Goal: Unclear

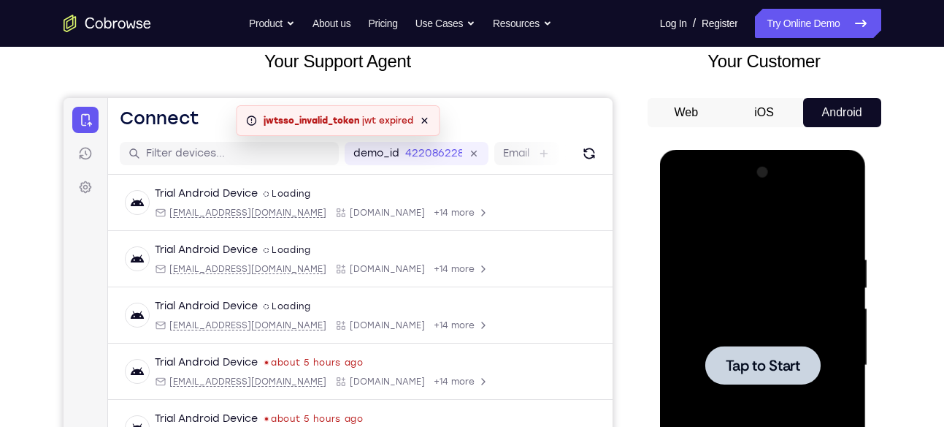
click at [760, 386] on div at bounding box center [763, 365] width 184 height 409
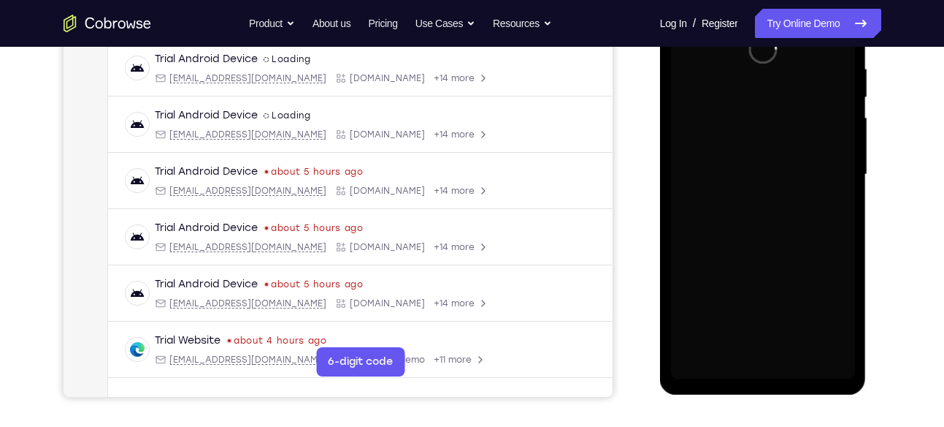
scroll to position [286, 0]
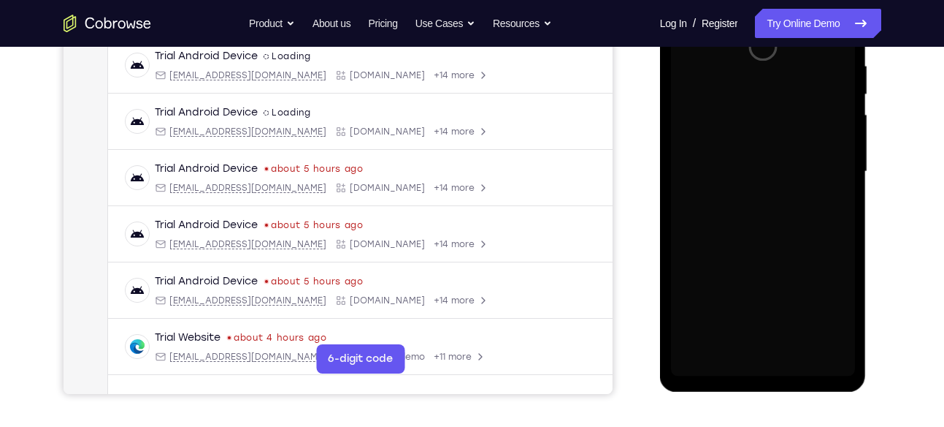
click at [755, 367] on div at bounding box center [763, 171] width 184 height 409
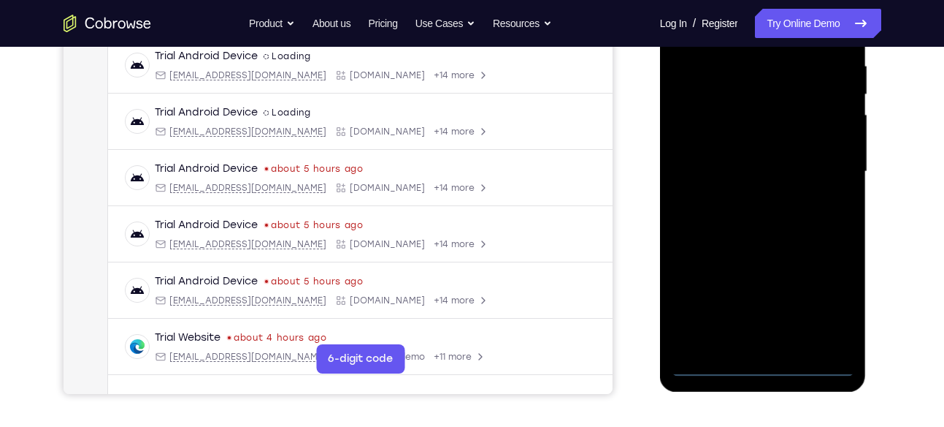
click at [765, 368] on div at bounding box center [763, 171] width 184 height 409
click at [830, 313] on div at bounding box center [763, 171] width 184 height 409
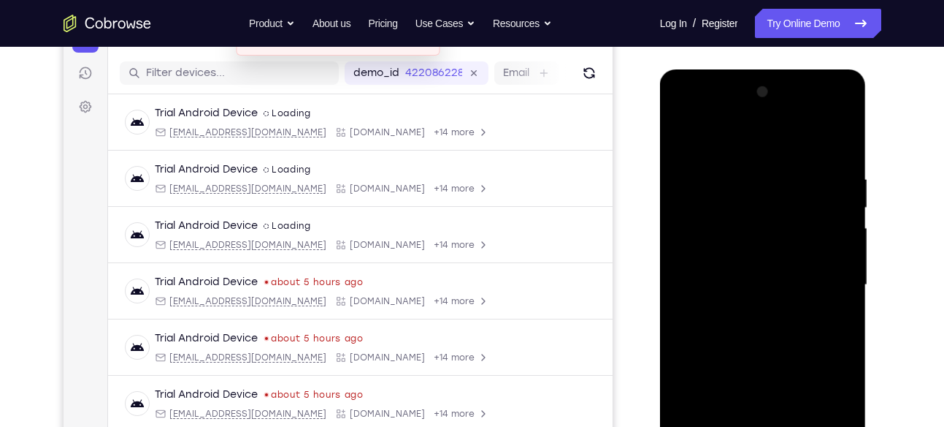
scroll to position [172, 0]
click at [708, 156] on div at bounding box center [763, 285] width 184 height 409
click at [715, 145] on div at bounding box center [763, 285] width 184 height 409
click at [829, 288] on div at bounding box center [763, 285] width 184 height 409
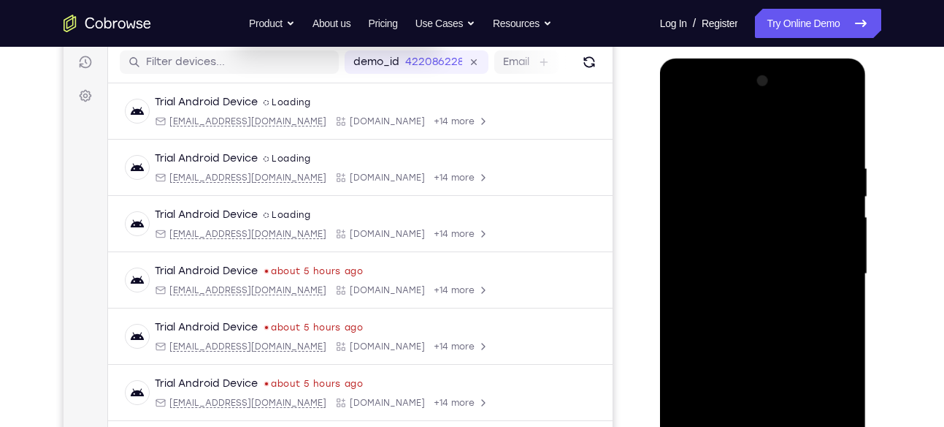
click at [743, 300] on div at bounding box center [763, 273] width 184 height 409
click at [774, 256] on div at bounding box center [763, 273] width 184 height 409
click at [743, 286] on div at bounding box center [763, 273] width 184 height 409
click at [716, 271] on div at bounding box center [763, 273] width 184 height 409
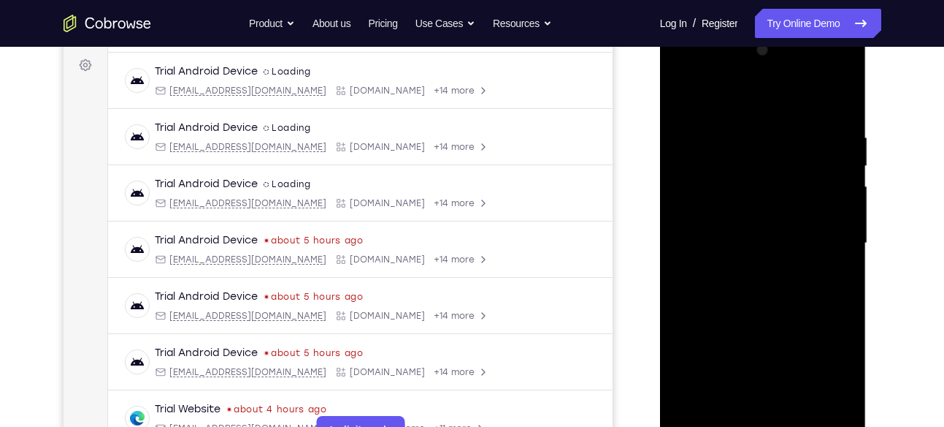
scroll to position [215, 0]
click at [834, 113] on div at bounding box center [763, 242] width 184 height 409
click at [837, 117] on div at bounding box center [763, 242] width 184 height 409
click at [746, 127] on div at bounding box center [763, 242] width 184 height 409
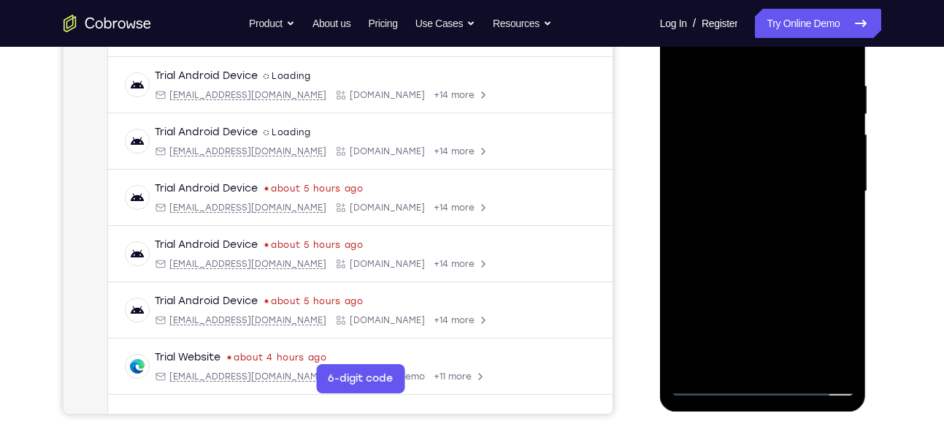
scroll to position [253, 0]
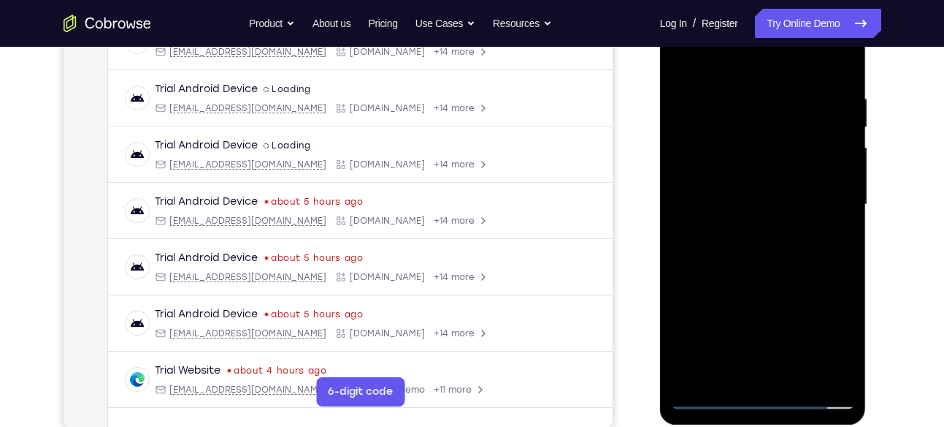
drag, startPoint x: 818, startPoint y: 167, endPoint x: 889, endPoint y: 147, distance: 73.7
click at [868, 147] on html "Online web based iOS Simulators and Android Emulators. Run iPhone, iPad, Mobile…" at bounding box center [764, 208] width 208 height 438
drag, startPoint x: 759, startPoint y: 180, endPoint x: 878, endPoint y: 164, distance: 120.1
click at [868, 164] on html "Online web based iOS Simulators and Android Emulators. Run iPhone, iPad, Mobile…" at bounding box center [764, 208] width 208 height 438
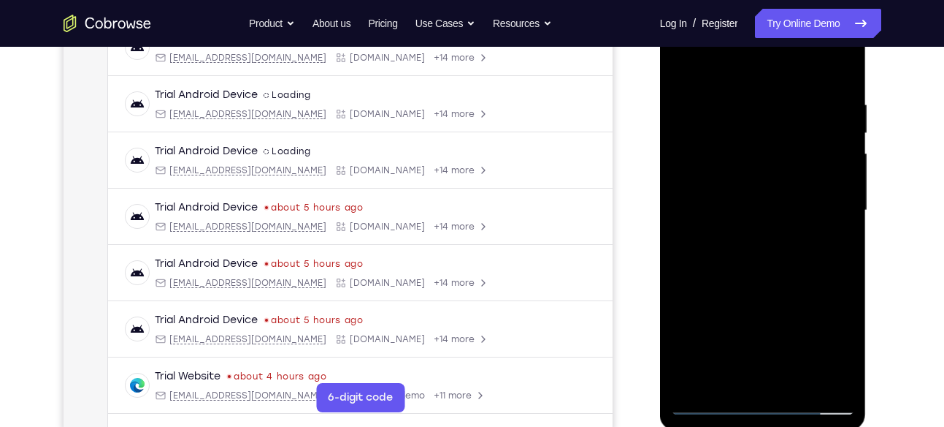
click at [791, 152] on div at bounding box center [763, 210] width 184 height 409
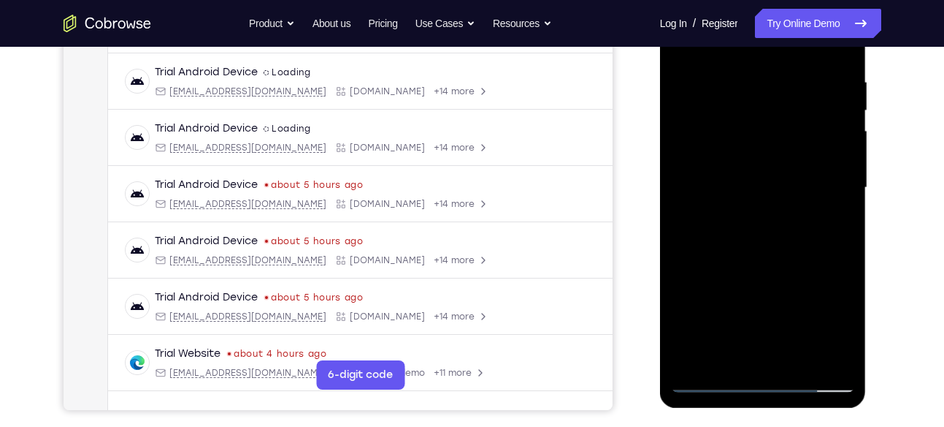
drag, startPoint x: 811, startPoint y: 168, endPoint x: 923, endPoint y: 158, distance: 112.2
click at [868, 158] on html "Online web based iOS Simulators and Android Emulators. Run iPhone, iPad, Mobile…" at bounding box center [764, 191] width 208 height 438
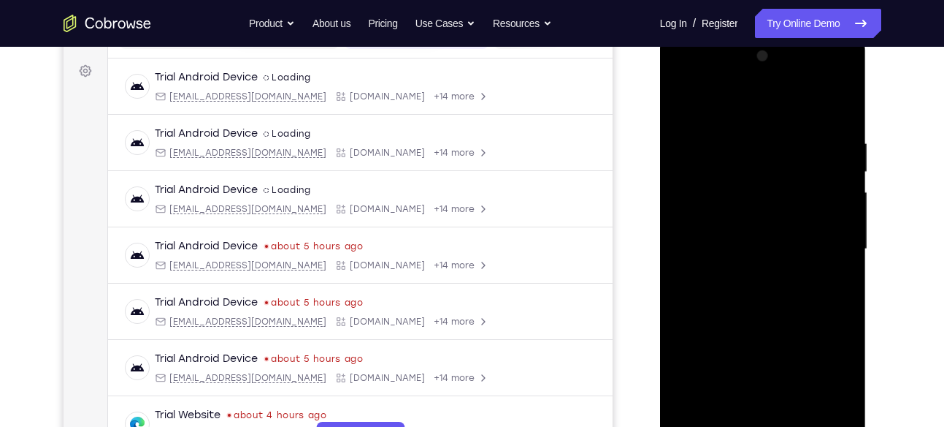
scroll to position [207, 0]
drag, startPoint x: 825, startPoint y: 193, endPoint x: 721, endPoint y: 183, distance: 104.9
click at [721, 183] on div at bounding box center [763, 249] width 184 height 409
drag, startPoint x: 795, startPoint y: 198, endPoint x: 681, endPoint y: 199, distance: 113.9
click at [681, 199] on div at bounding box center [763, 249] width 184 height 409
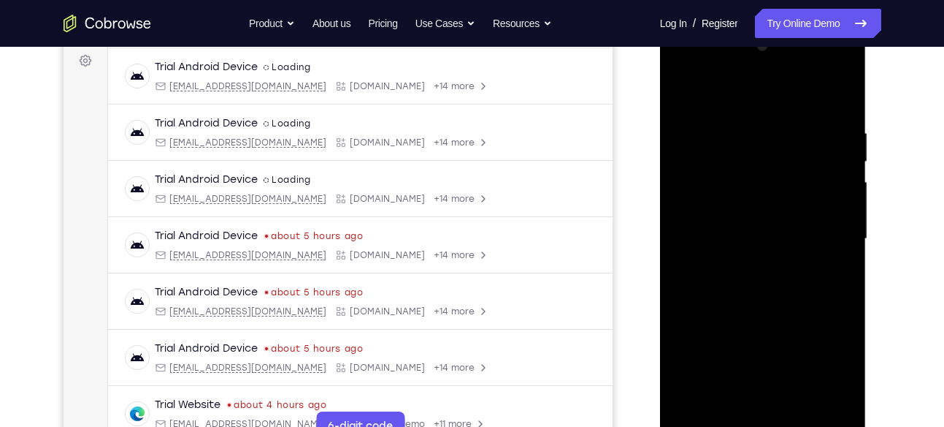
scroll to position [219, 0]
click at [843, 99] on div at bounding box center [763, 238] width 184 height 409
click at [830, 118] on div at bounding box center [763, 238] width 184 height 409
click at [687, 183] on div at bounding box center [763, 238] width 184 height 409
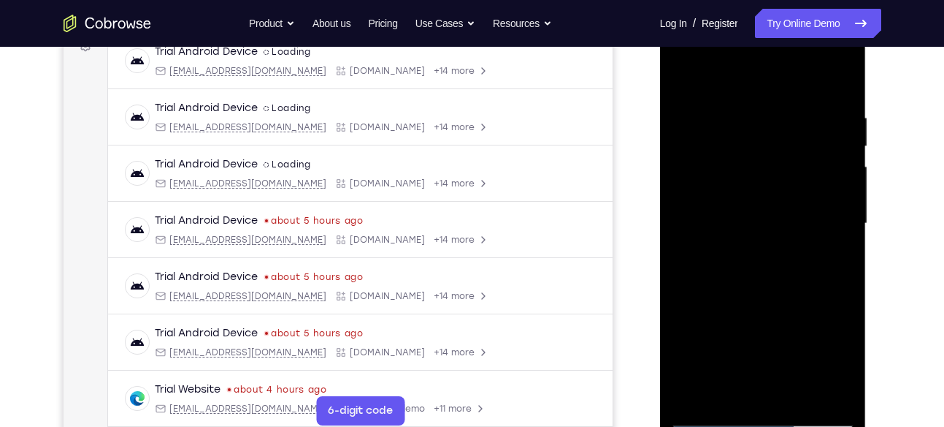
drag, startPoint x: 754, startPoint y: 148, endPoint x: 729, endPoint y: 148, distance: 25.6
click at [729, 148] on div at bounding box center [763, 223] width 184 height 409
drag, startPoint x: 729, startPoint y: 148, endPoint x: 768, endPoint y: 163, distance: 42.1
click at [768, 163] on div at bounding box center [763, 223] width 184 height 409
drag, startPoint x: 815, startPoint y: 147, endPoint x: 688, endPoint y: 153, distance: 127.3
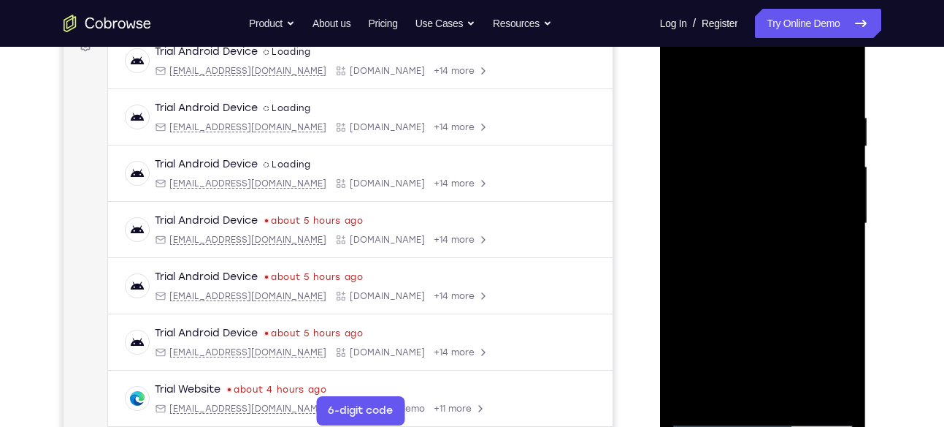
click at [688, 153] on div at bounding box center [763, 223] width 184 height 409
drag, startPoint x: 832, startPoint y: 172, endPoint x: 706, endPoint y: 163, distance: 126.7
click at [706, 163] on div at bounding box center [763, 223] width 184 height 409
drag, startPoint x: 838, startPoint y: 188, endPoint x: 844, endPoint y: 232, distance: 44.3
click at [844, 232] on div at bounding box center [763, 223] width 184 height 409
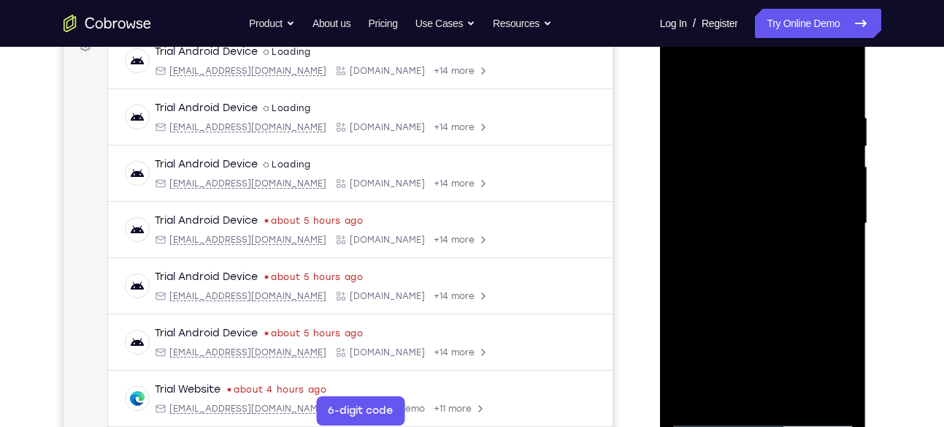
drag, startPoint x: 825, startPoint y: 237, endPoint x: 729, endPoint y: 228, distance: 96.8
click at [729, 228] on div at bounding box center [763, 223] width 184 height 409
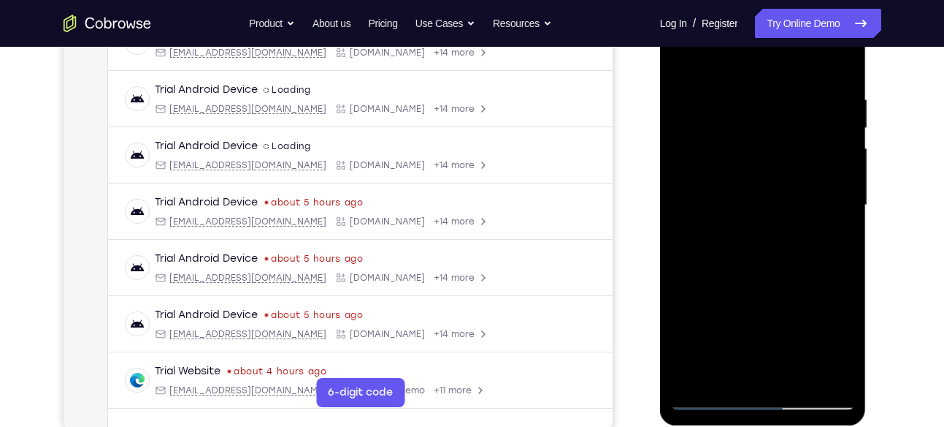
scroll to position [260, 0]
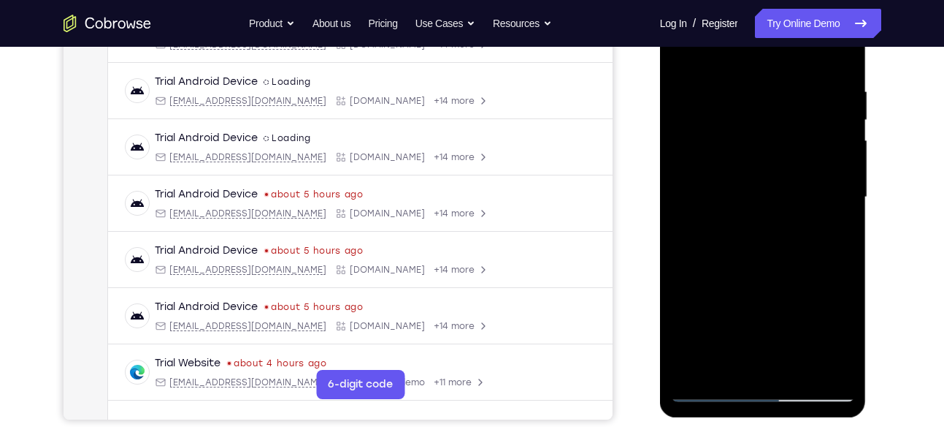
drag, startPoint x: 805, startPoint y: 149, endPoint x: 793, endPoint y: 150, distance: 11.7
click at [793, 150] on div at bounding box center [763, 197] width 184 height 409
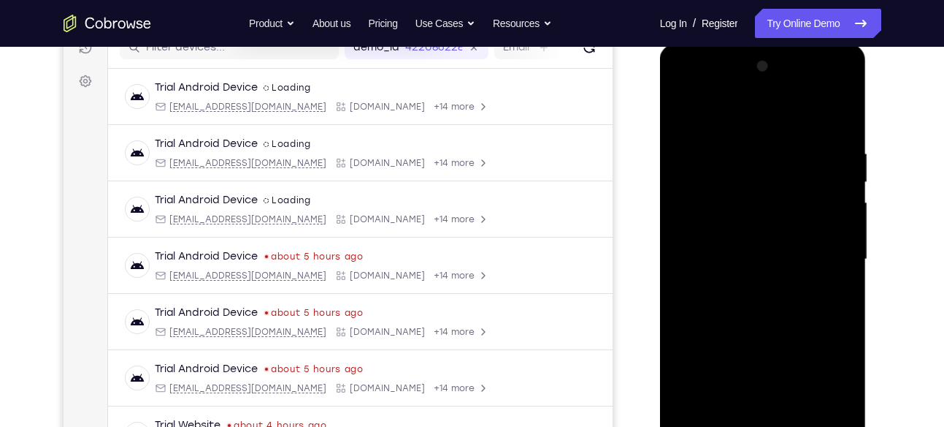
scroll to position [197, 0]
click at [841, 175] on div at bounding box center [763, 260] width 184 height 409
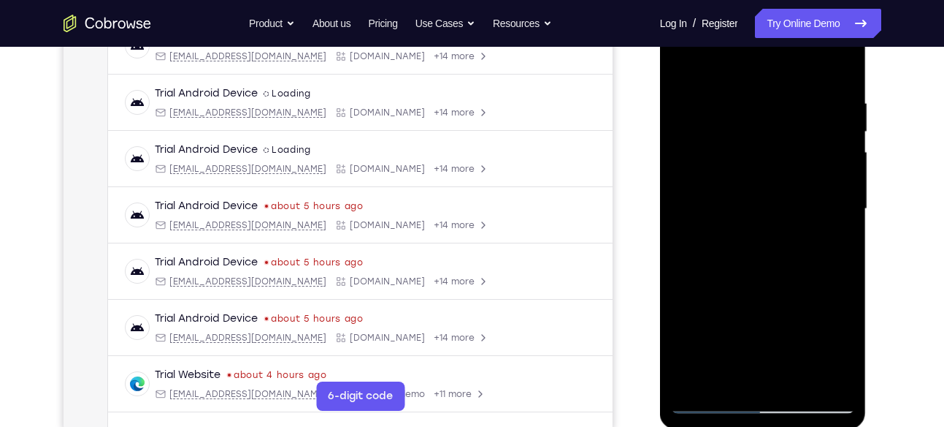
scroll to position [249, 0]
click at [841, 175] on div at bounding box center [763, 208] width 184 height 409
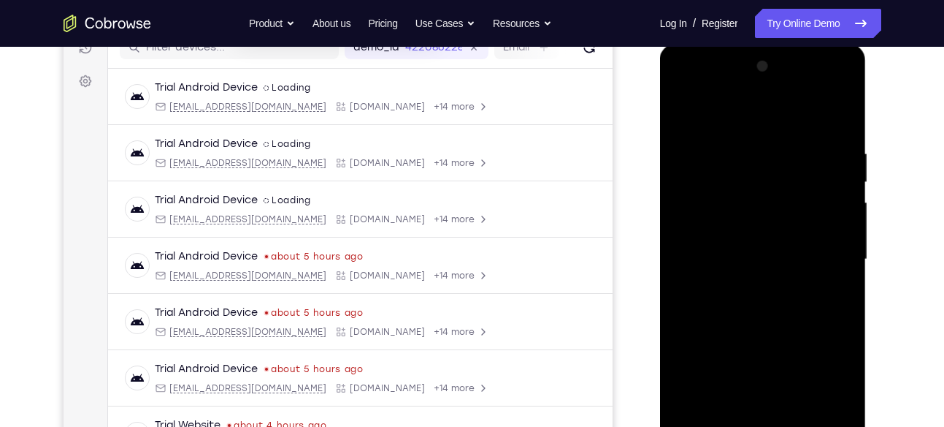
scroll to position [196, 0]
click at [833, 172] on div at bounding box center [763, 260] width 184 height 409
drag, startPoint x: 832, startPoint y: 196, endPoint x: 737, endPoint y: 198, distance: 95.0
click at [737, 198] on div at bounding box center [763, 260] width 184 height 409
drag, startPoint x: 848, startPoint y: 183, endPoint x: 722, endPoint y: 182, distance: 125.6
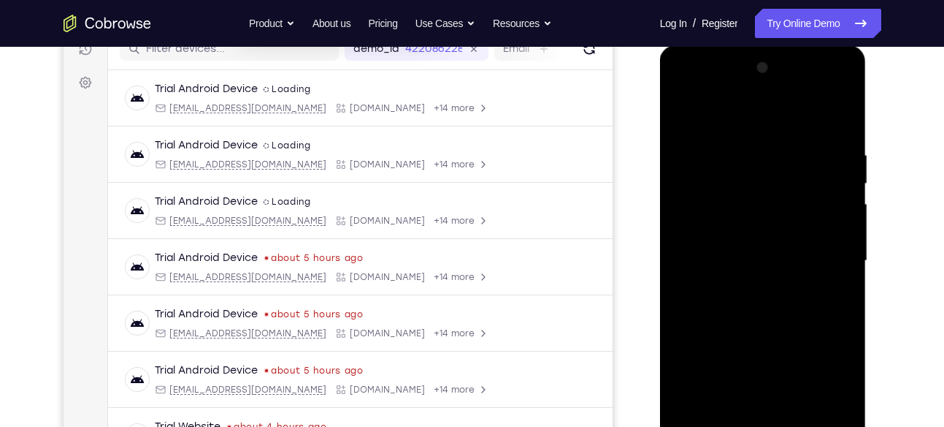
click at [722, 182] on div at bounding box center [763, 260] width 184 height 409
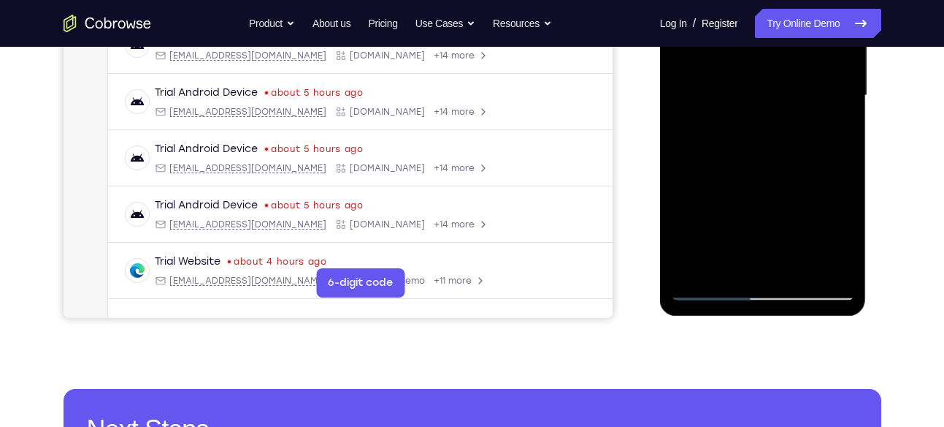
scroll to position [362, 0]
click at [833, 184] on div at bounding box center [763, 94] width 184 height 409
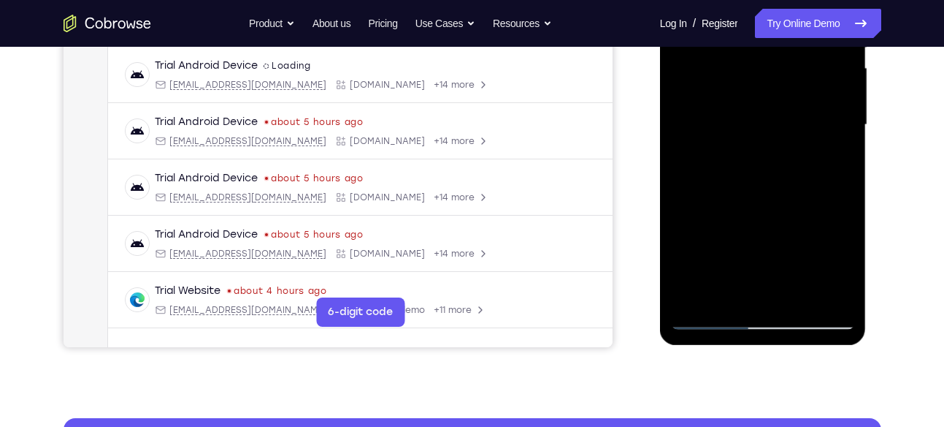
click at [833, 184] on div at bounding box center [763, 124] width 184 height 409
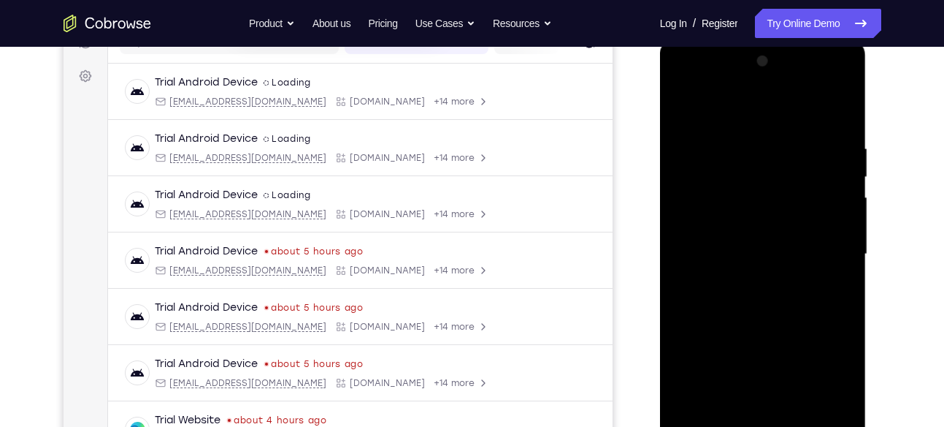
scroll to position [201, 0]
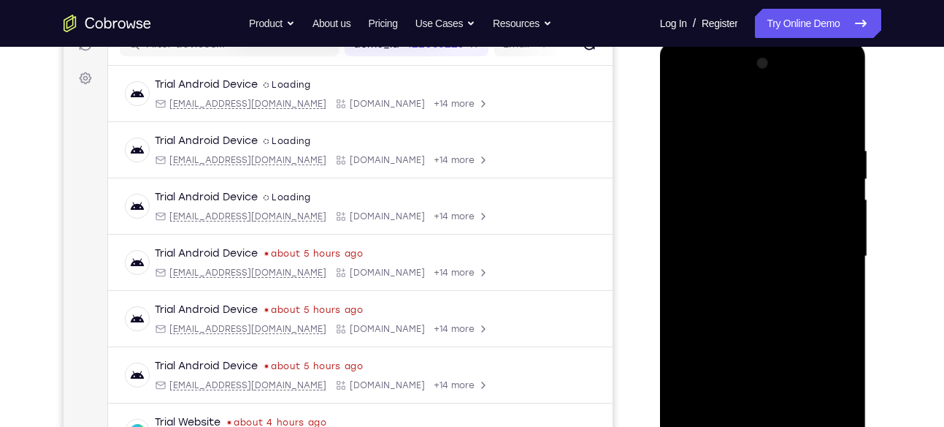
click at [841, 118] on div at bounding box center [763, 256] width 184 height 409
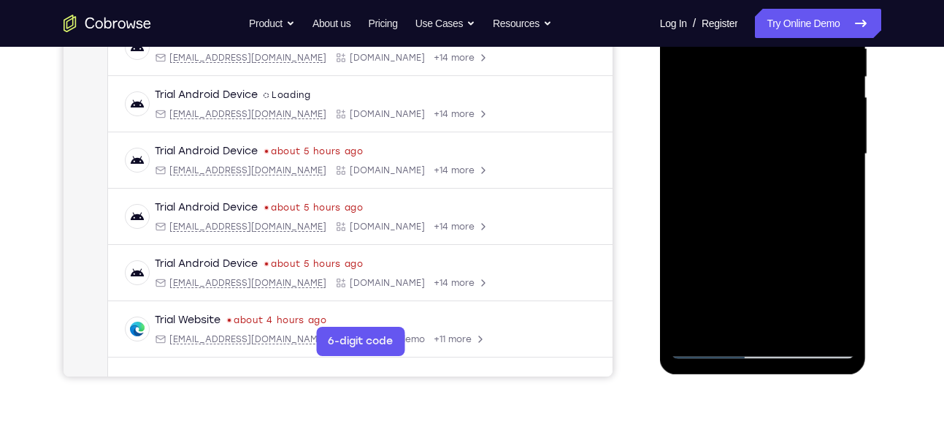
scroll to position [304, 0]
drag, startPoint x: 817, startPoint y: 95, endPoint x: 795, endPoint y: 29, distance: 69.1
click at [795, 29] on div at bounding box center [763, 153] width 184 height 409
drag, startPoint x: 764, startPoint y: 260, endPoint x: 776, endPoint y: 77, distance: 183.7
click at [776, 77] on div at bounding box center [763, 153] width 184 height 409
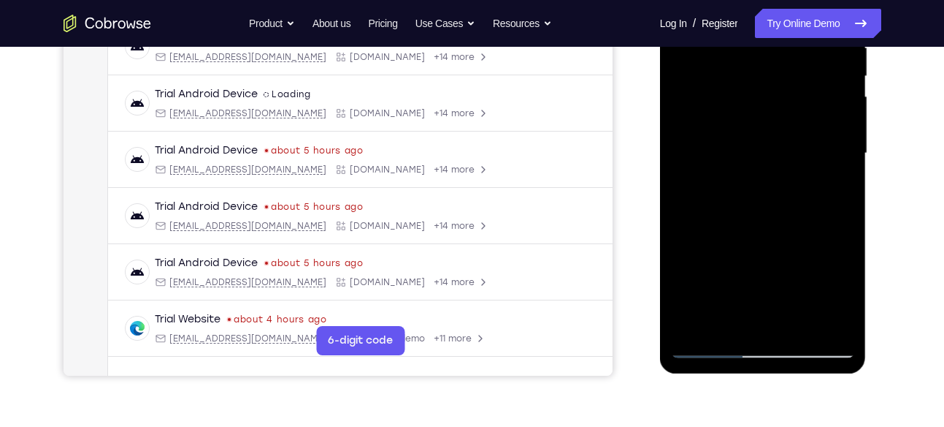
drag, startPoint x: 782, startPoint y: 229, endPoint x: 776, endPoint y: 23, distance: 206.1
click at [776, 23] on div at bounding box center [763, 153] width 184 height 409
drag, startPoint x: 775, startPoint y: 248, endPoint x: 773, endPoint y: 118, distance: 130.0
click at [773, 118] on div at bounding box center [763, 153] width 184 height 409
click at [849, 148] on div at bounding box center [763, 153] width 184 height 409
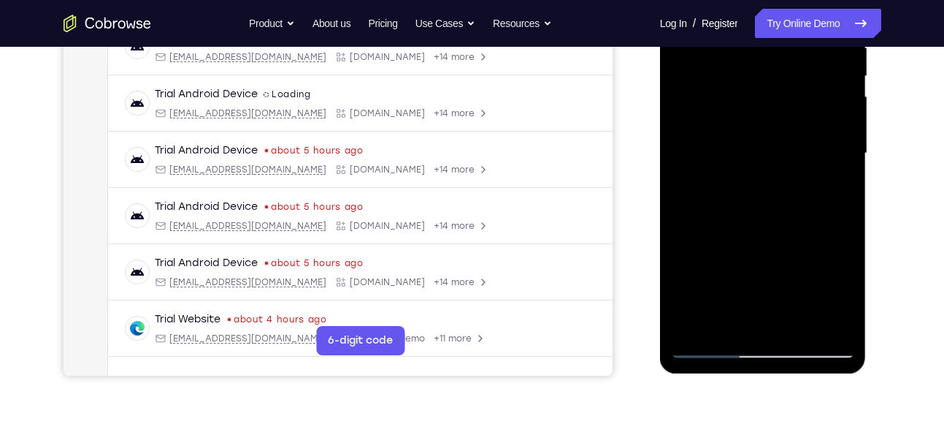
click at [839, 151] on div at bounding box center [763, 153] width 184 height 409
click at [846, 153] on div at bounding box center [763, 153] width 184 height 409
click at [680, 226] on div at bounding box center [763, 153] width 184 height 409
drag, startPoint x: 777, startPoint y: 270, endPoint x: 768, endPoint y: 73, distance: 197.4
click at [768, 73] on div at bounding box center [763, 153] width 184 height 409
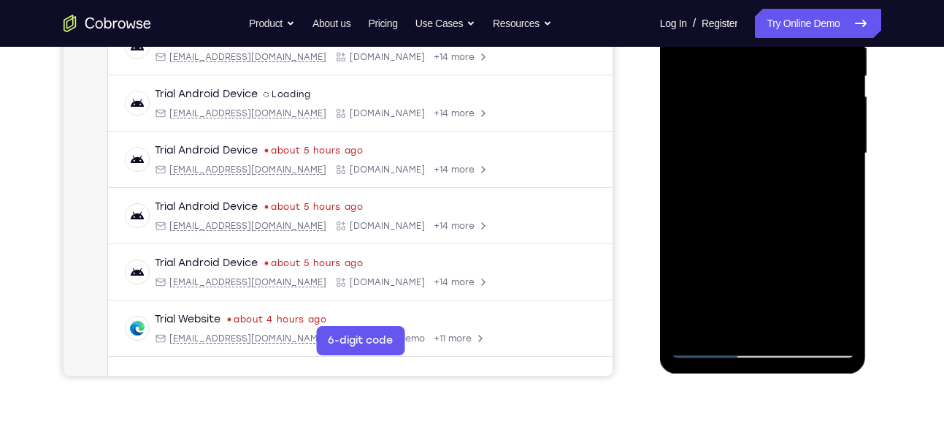
drag, startPoint x: 792, startPoint y: 251, endPoint x: 792, endPoint y: 23, distance: 228.6
click at [792, 23] on div at bounding box center [763, 153] width 184 height 409
drag, startPoint x: 814, startPoint y: 246, endPoint x: 809, endPoint y: 121, distance: 125.0
click at [809, 121] on div at bounding box center [763, 153] width 184 height 409
drag, startPoint x: 810, startPoint y: 236, endPoint x: 805, endPoint y: 94, distance: 141.8
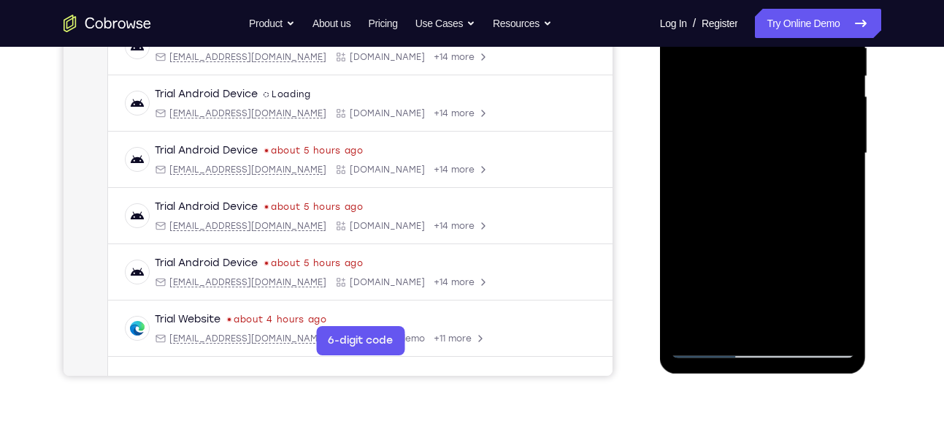
click at [805, 94] on div at bounding box center [763, 153] width 184 height 409
drag, startPoint x: 809, startPoint y: 265, endPoint x: 800, endPoint y: 97, distance: 168.3
click at [800, 97] on div at bounding box center [763, 153] width 184 height 409
drag, startPoint x: 795, startPoint y: 253, endPoint x: 795, endPoint y: 215, distance: 38.7
click at [795, 215] on div at bounding box center [763, 153] width 184 height 409
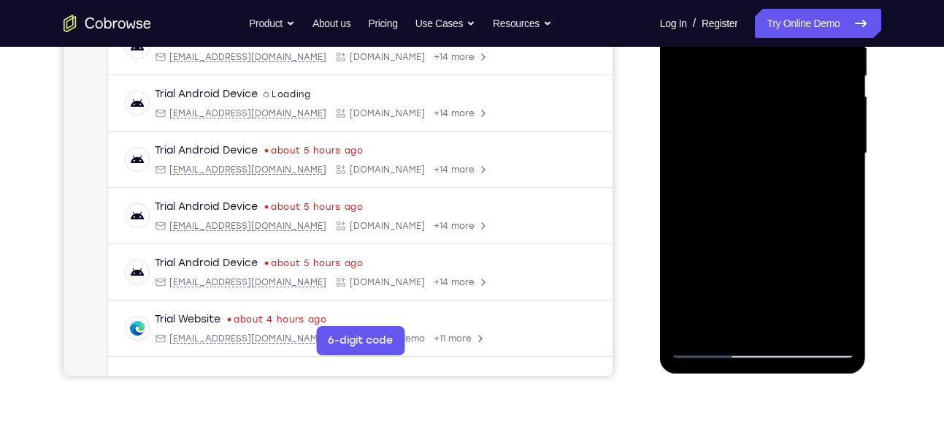
click at [847, 195] on div at bounding box center [763, 153] width 184 height 409
click at [841, 199] on div at bounding box center [763, 153] width 184 height 409
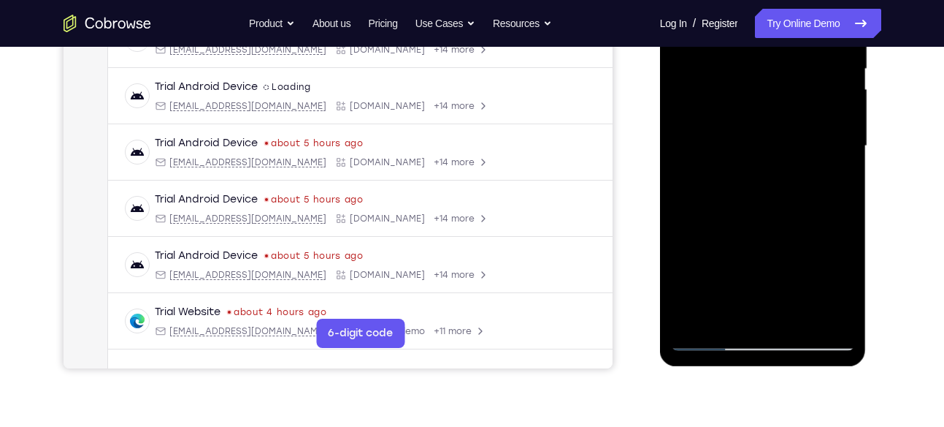
scroll to position [312, 0]
click at [847, 191] on div at bounding box center [763, 145] width 184 height 409
click at [677, 188] on div at bounding box center [763, 145] width 184 height 409
click at [842, 186] on div at bounding box center [763, 145] width 184 height 409
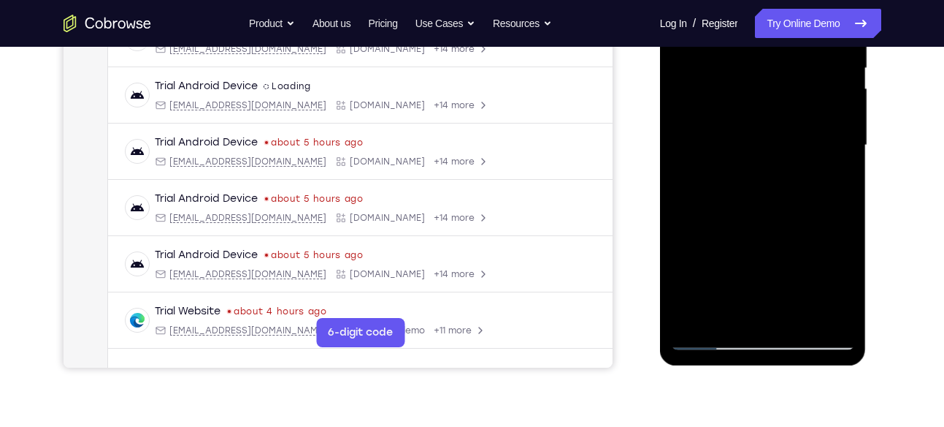
click at [844, 194] on div at bounding box center [763, 145] width 184 height 409
click at [847, 196] on div at bounding box center [763, 145] width 184 height 409
click at [844, 188] on div at bounding box center [763, 145] width 184 height 409
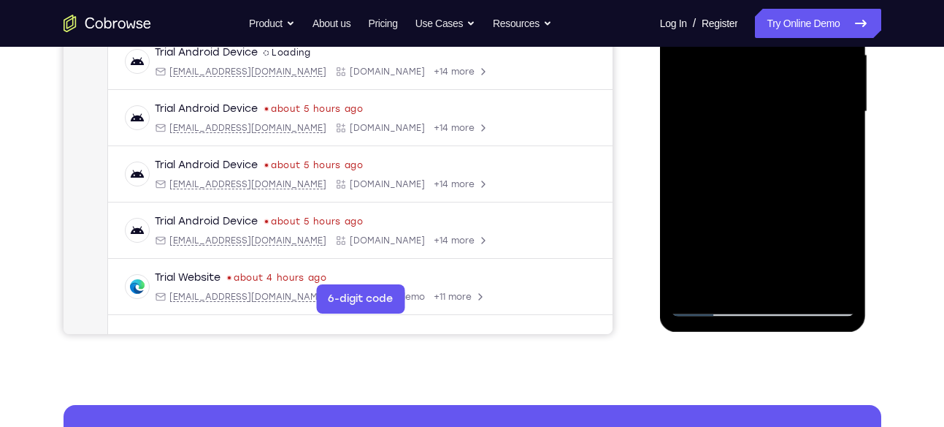
scroll to position [347, 0]
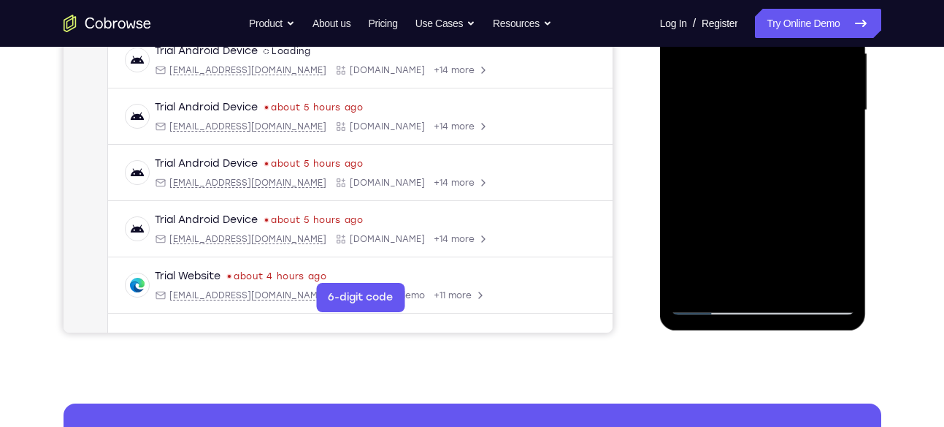
click at [847, 158] on div at bounding box center [763, 110] width 184 height 409
click at [681, 154] on div at bounding box center [763, 110] width 184 height 409
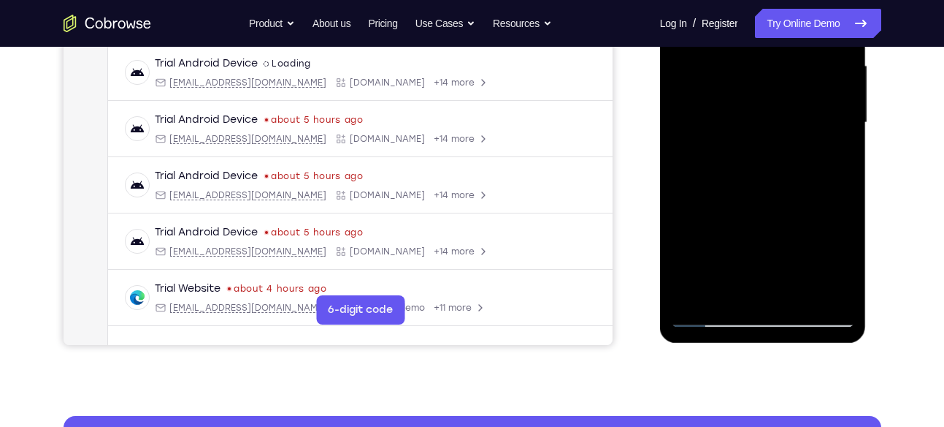
click at [842, 167] on div at bounding box center [763, 122] width 184 height 409
drag, startPoint x: 814, startPoint y: 204, endPoint x: 811, endPoint y: 106, distance: 97.9
click at [811, 106] on div at bounding box center [763, 122] width 184 height 409
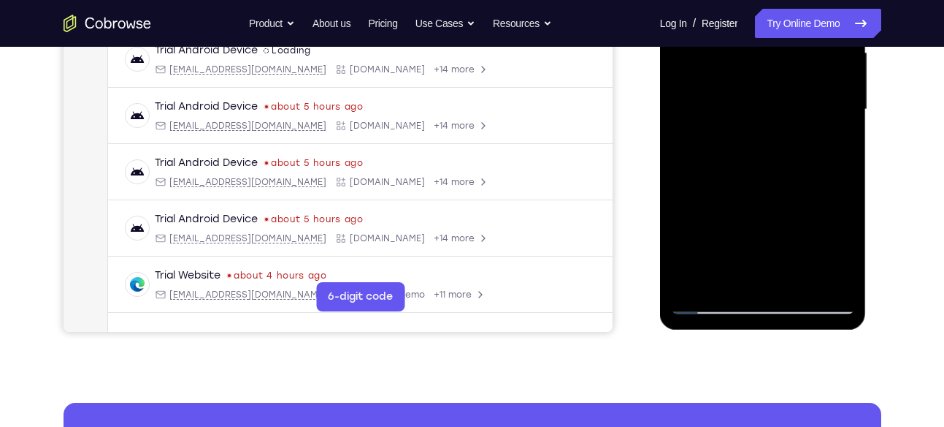
scroll to position [348, 0]
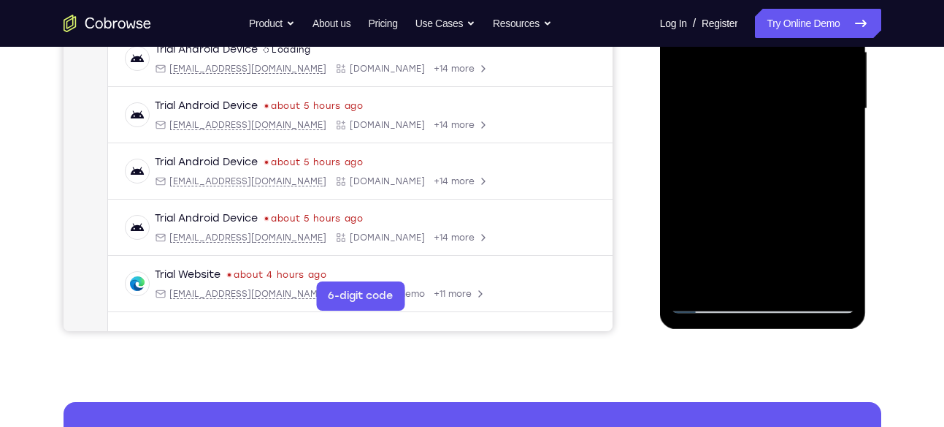
drag, startPoint x: 798, startPoint y: 215, endPoint x: 814, endPoint y: 46, distance: 169.4
click at [814, 46] on div at bounding box center [763, 108] width 184 height 409
drag, startPoint x: 775, startPoint y: 217, endPoint x: 790, endPoint y: 64, distance: 154.1
click at [790, 64] on div at bounding box center [763, 108] width 184 height 409
drag, startPoint x: 782, startPoint y: 220, endPoint x: 783, endPoint y: 205, distance: 15.4
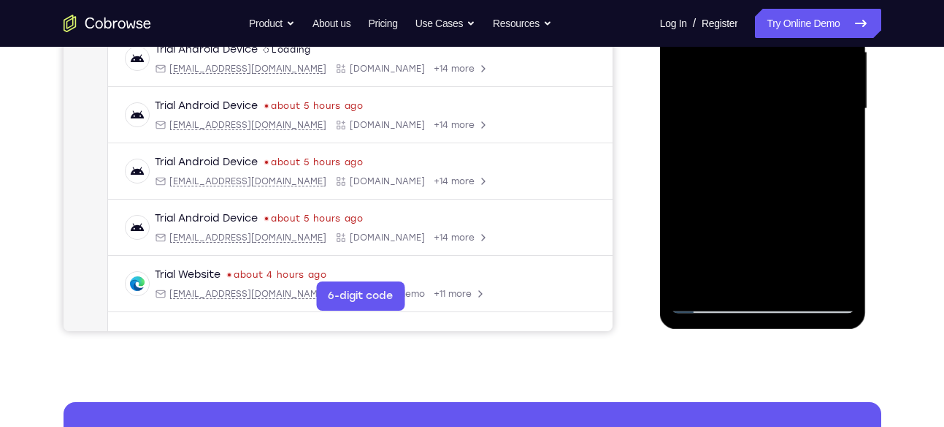
click at [783, 205] on div at bounding box center [763, 108] width 184 height 409
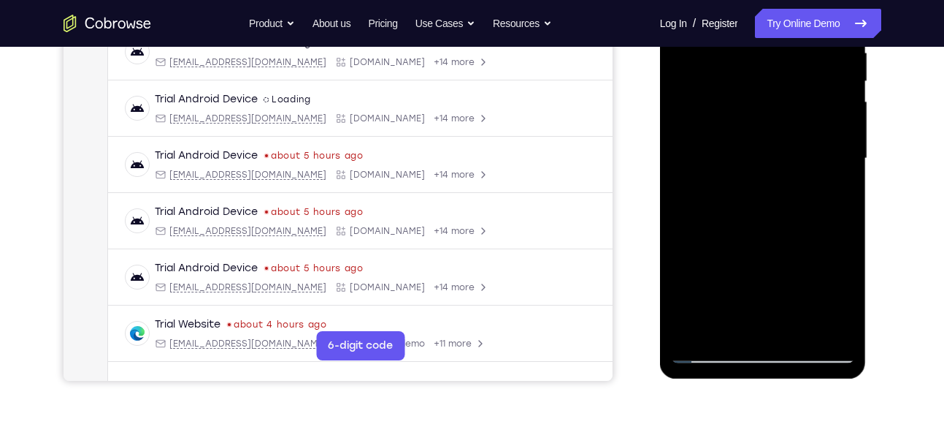
scroll to position [294, 0]
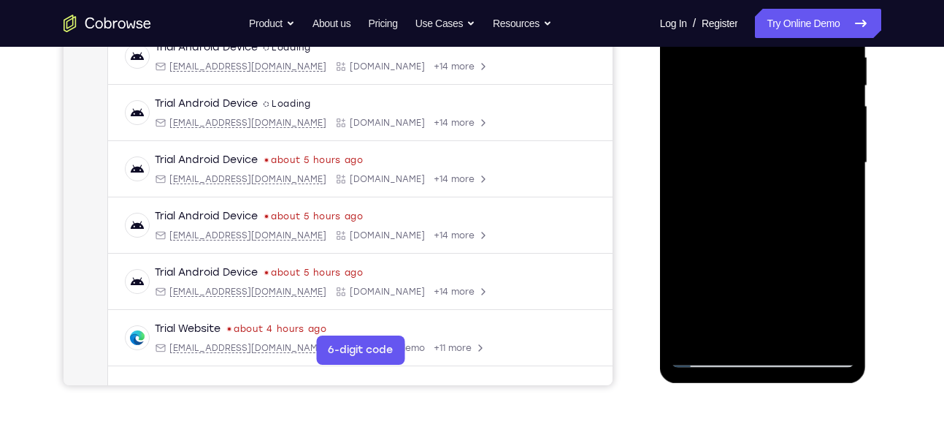
click at [852, 142] on div at bounding box center [763, 162] width 184 height 409
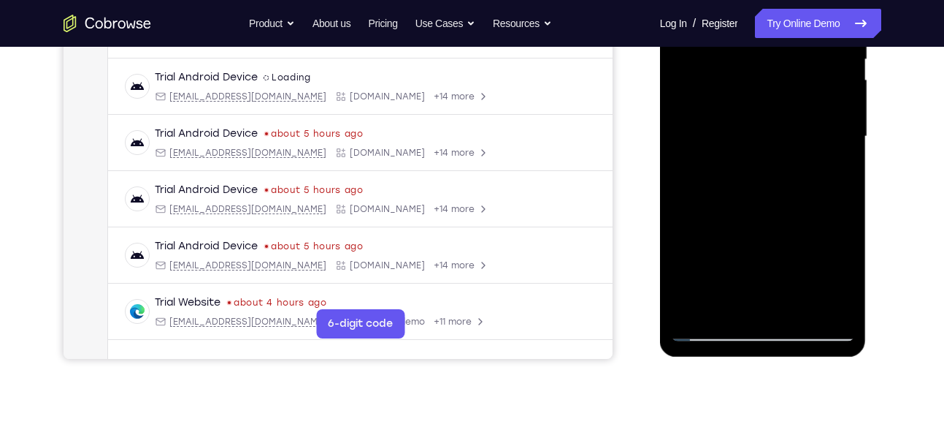
scroll to position [321, 0]
click at [840, 123] on div at bounding box center [763, 135] width 184 height 409
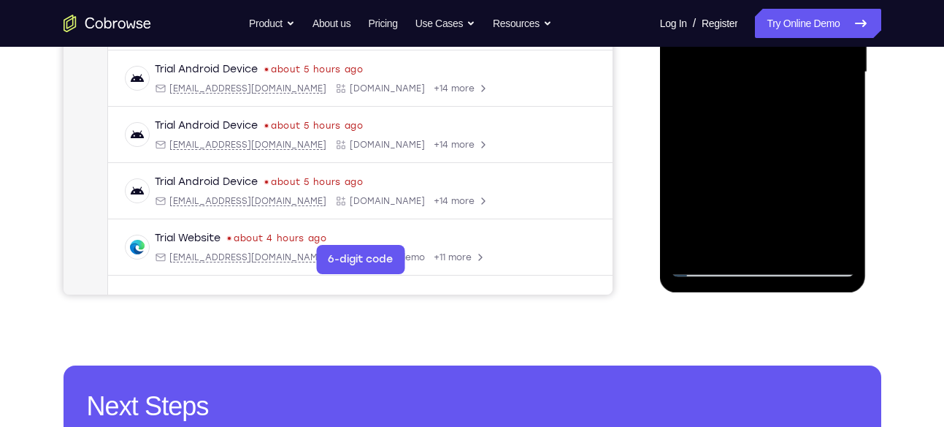
drag, startPoint x: 832, startPoint y: 93, endPoint x: 838, endPoint y: 57, distance: 37.0
click at [838, 57] on div at bounding box center [763, 72] width 184 height 409
drag, startPoint x: 768, startPoint y: 181, endPoint x: 792, endPoint y: 42, distance: 141.6
click at [792, 42] on div at bounding box center [763, 72] width 184 height 409
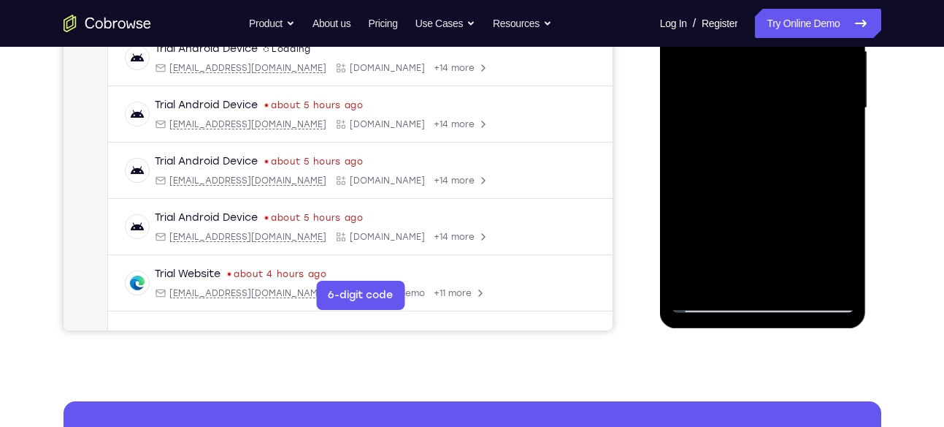
scroll to position [347, 0]
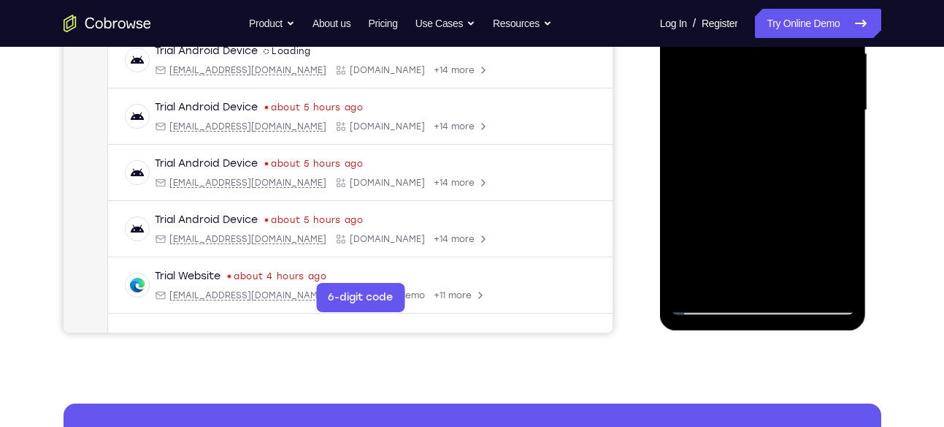
drag, startPoint x: 787, startPoint y: 196, endPoint x: 811, endPoint y: -9, distance: 206.6
click at [811, 0] on div at bounding box center [763, 110] width 184 height 409
drag, startPoint x: 773, startPoint y: 237, endPoint x: 805, endPoint y: 24, distance: 215.6
click at [805, 24] on div at bounding box center [763, 110] width 184 height 409
drag, startPoint x: 779, startPoint y: 186, endPoint x: 812, endPoint y: -15, distance: 204.2
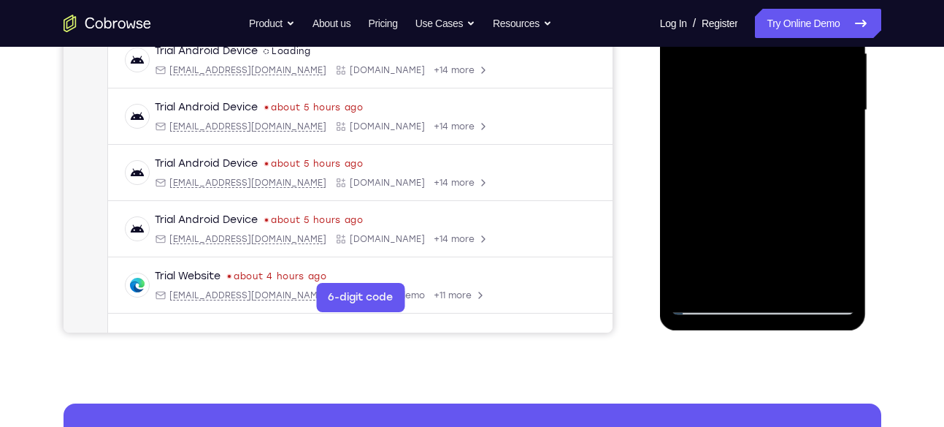
click at [812, 0] on div at bounding box center [763, 110] width 184 height 409
drag, startPoint x: 783, startPoint y: 188, endPoint x: 811, endPoint y: 14, distance: 176.8
click at [811, 14] on div at bounding box center [763, 110] width 184 height 409
drag, startPoint x: 773, startPoint y: 212, endPoint x: 798, endPoint y: 47, distance: 167.0
click at [798, 47] on div at bounding box center [763, 110] width 184 height 409
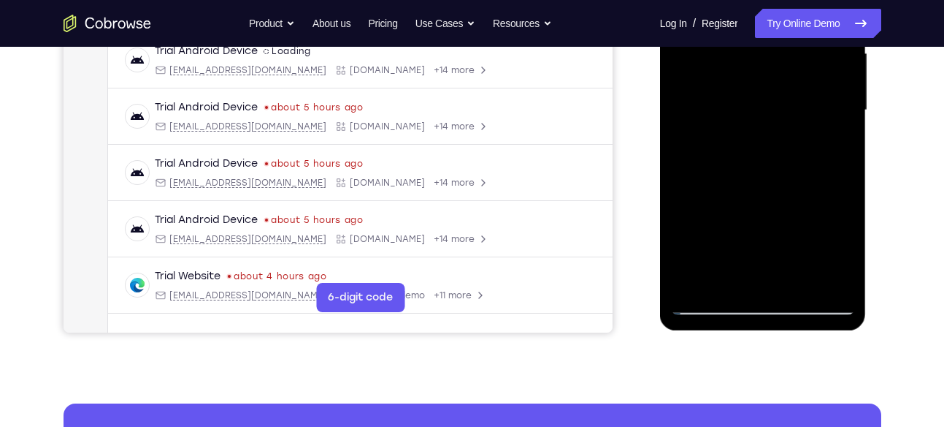
drag, startPoint x: 779, startPoint y: 201, endPoint x: 793, endPoint y: 156, distance: 46.7
click at [793, 156] on div at bounding box center [763, 110] width 184 height 409
drag, startPoint x: 794, startPoint y: 220, endPoint x: 798, endPoint y: 149, distance: 71.0
click at [798, 149] on div at bounding box center [763, 110] width 184 height 409
drag, startPoint x: 798, startPoint y: 216, endPoint x: 817, endPoint y: 17, distance: 200.4
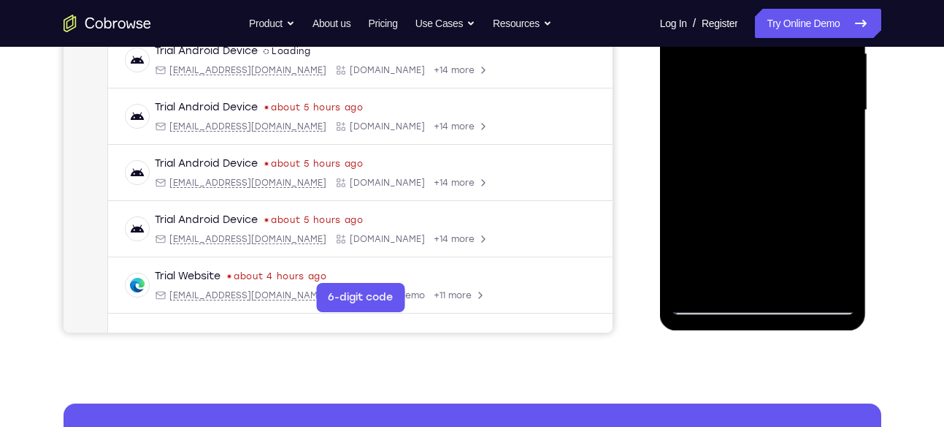
click at [817, 17] on div at bounding box center [763, 110] width 184 height 409
drag, startPoint x: 777, startPoint y: 182, endPoint x: 795, endPoint y: 31, distance: 151.5
click at [795, 31] on div at bounding box center [763, 110] width 184 height 409
drag, startPoint x: 775, startPoint y: 246, endPoint x: 802, endPoint y: 38, distance: 209.9
click at [802, 38] on div at bounding box center [763, 110] width 184 height 409
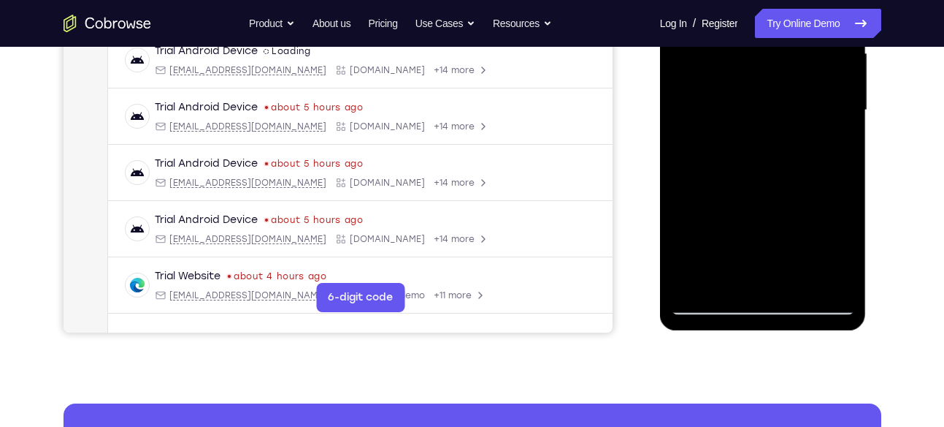
drag, startPoint x: 798, startPoint y: 180, endPoint x: 797, endPoint y: 93, distance: 86.9
click at [797, 93] on div at bounding box center [763, 110] width 184 height 409
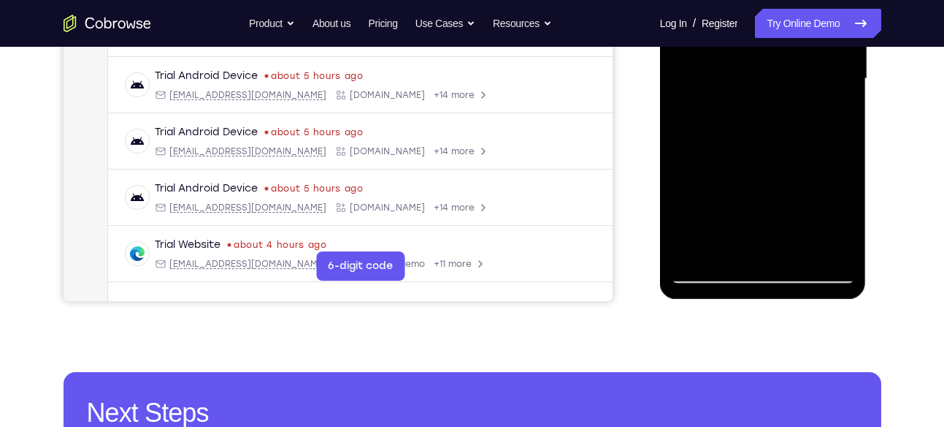
scroll to position [379, 0]
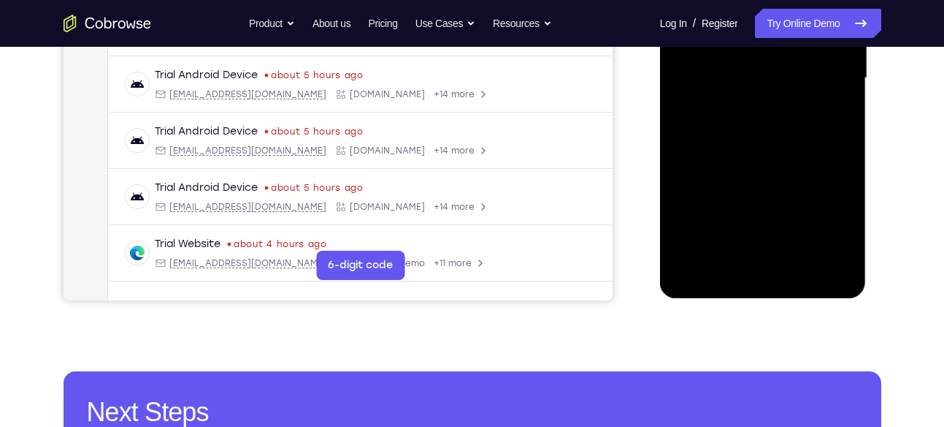
drag, startPoint x: 783, startPoint y: 187, endPoint x: 797, endPoint y: 62, distance: 125.7
click at [797, 62] on div at bounding box center [763, 78] width 184 height 409
drag, startPoint x: 757, startPoint y: 163, endPoint x: 784, endPoint y: 5, distance: 160.1
click at [784, 5] on div at bounding box center [763, 78] width 184 height 409
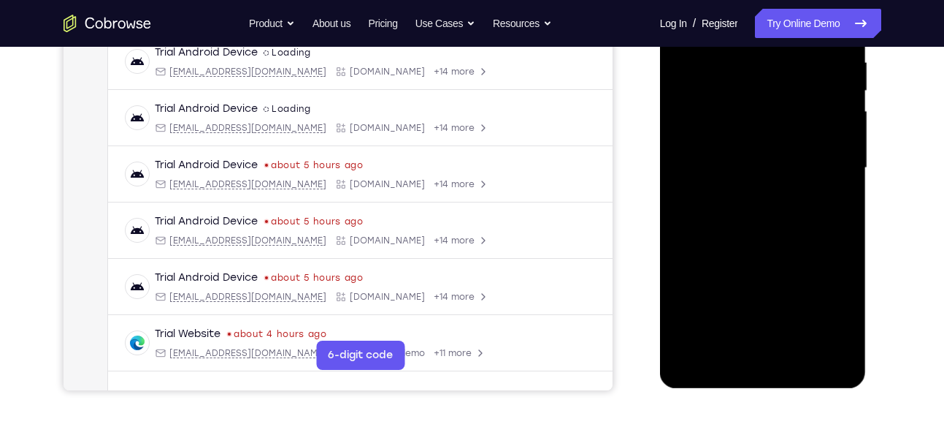
scroll to position [289, 0]
drag, startPoint x: 766, startPoint y: 196, endPoint x: 767, endPoint y: 19, distance: 177.5
click at [767, 19] on div at bounding box center [763, 168] width 184 height 409
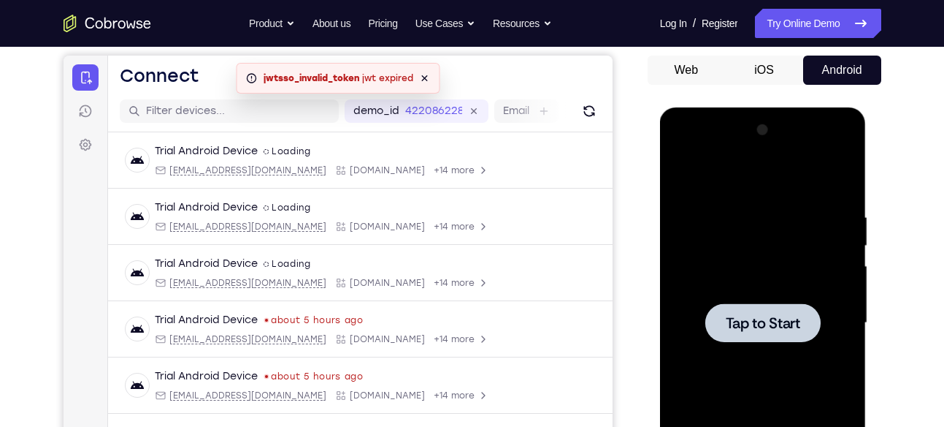
scroll to position [63, 0]
